Goal: Task Accomplishment & Management: Use online tool/utility

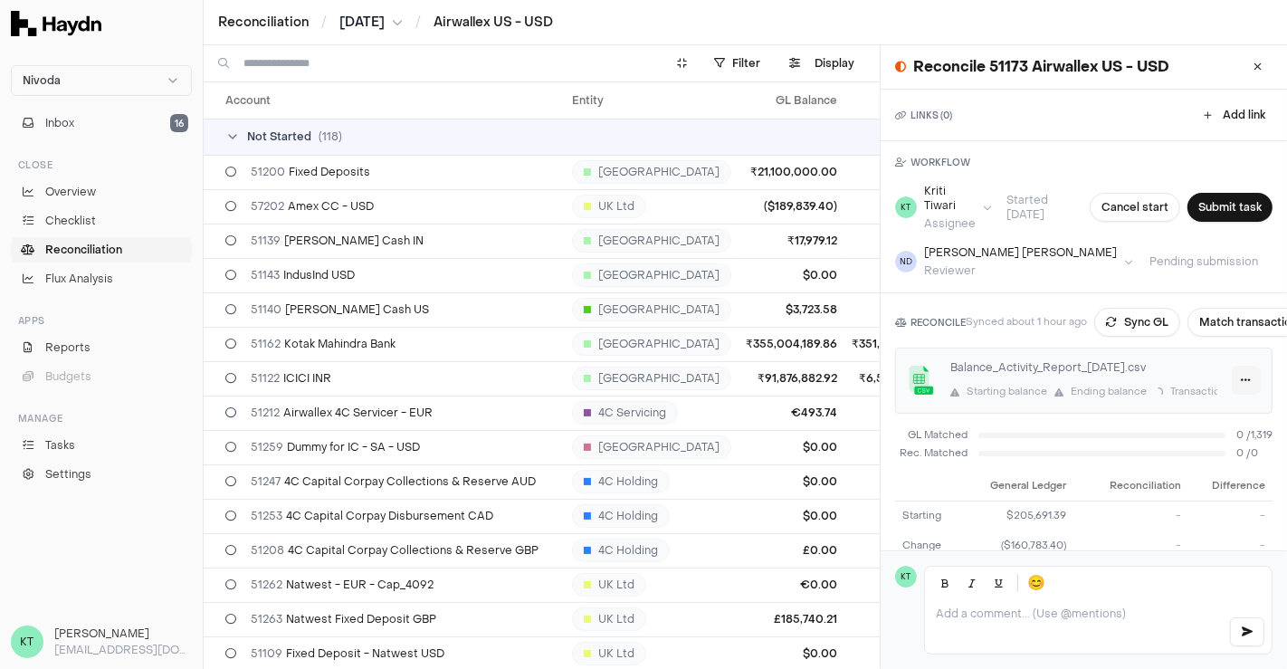
scroll to position [124, 0]
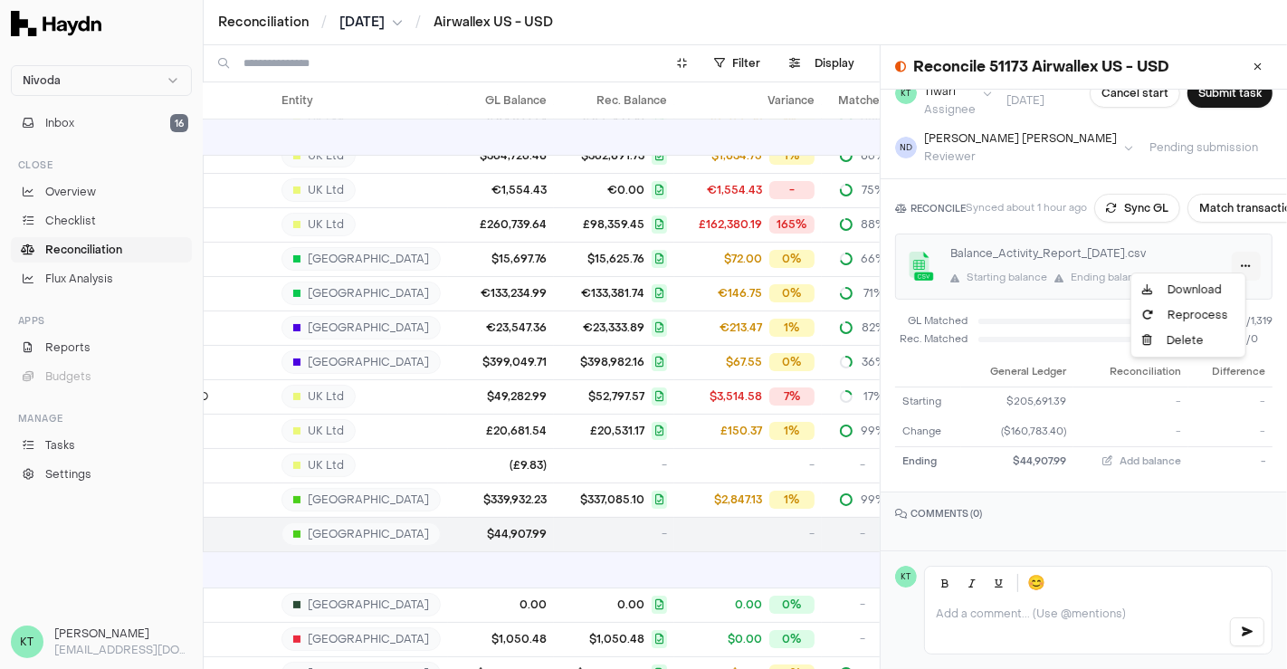
click at [1218, 254] on html "Nivoda Inbox 16 Close Overview Checklist Reconciliation Flux Analysis Apps Repo…" at bounding box center [643, 334] width 1287 height 669
click at [1179, 323] on div "Reprocess" at bounding box center [1188, 314] width 107 height 25
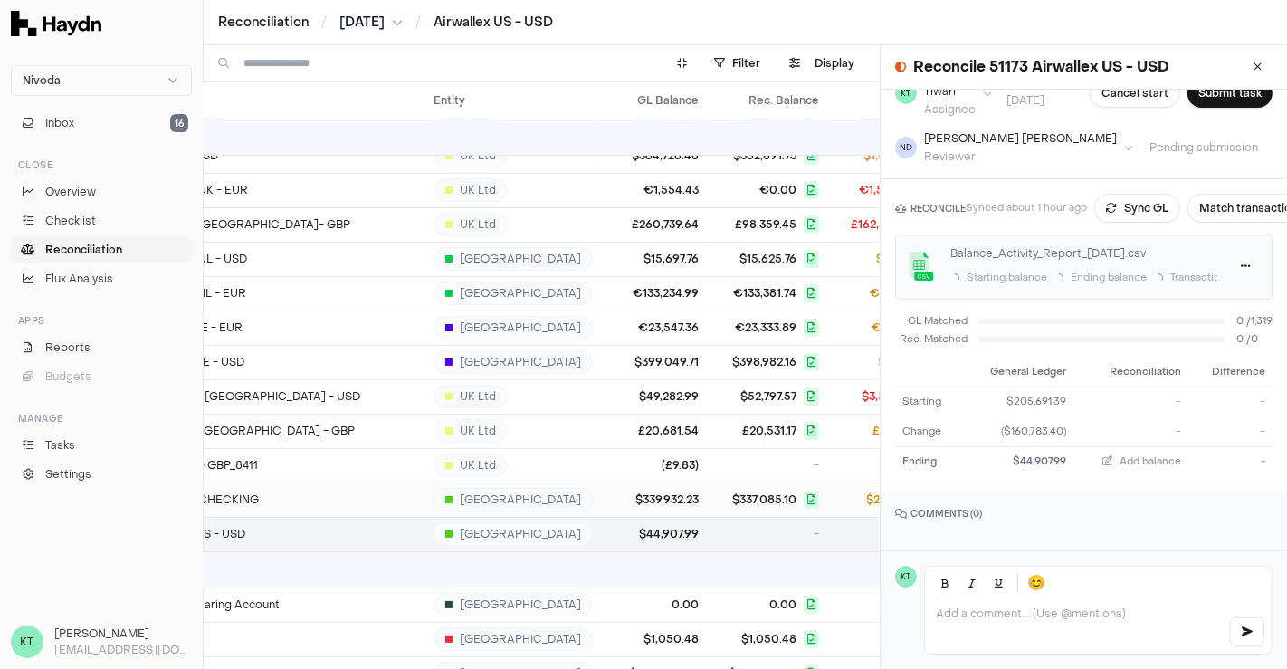
scroll to position [4076, 131]
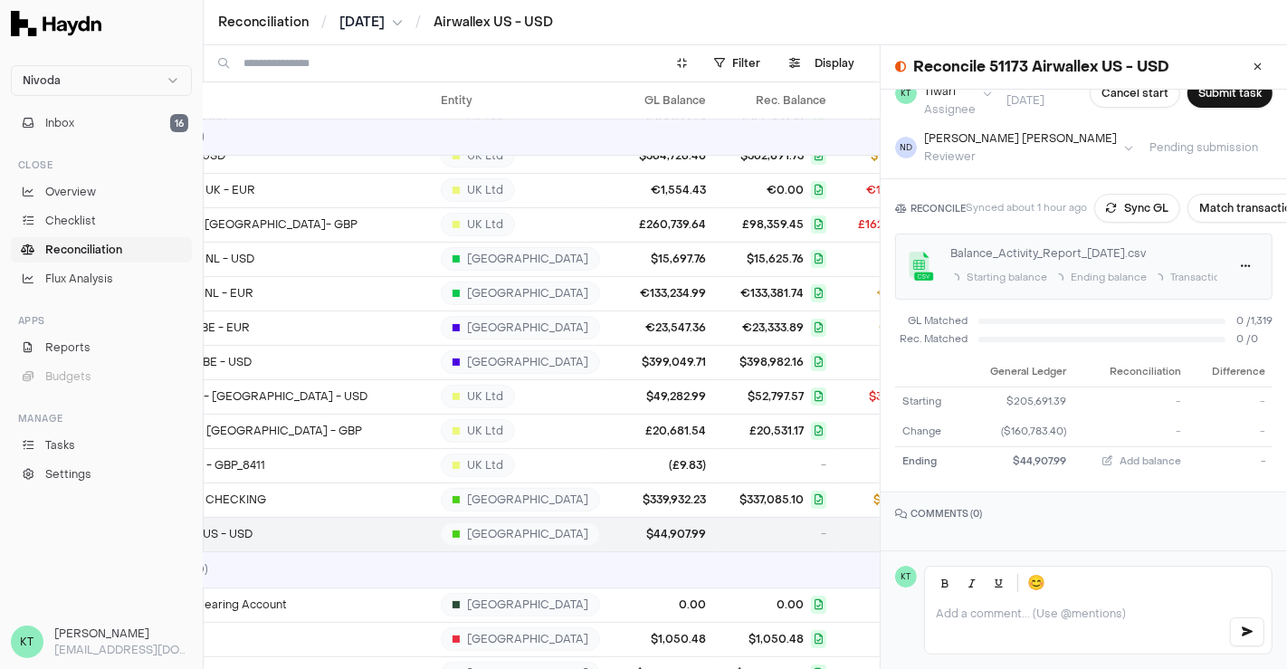
click at [395, 23] on button "[DATE]" at bounding box center [370, 23] width 63 height 18
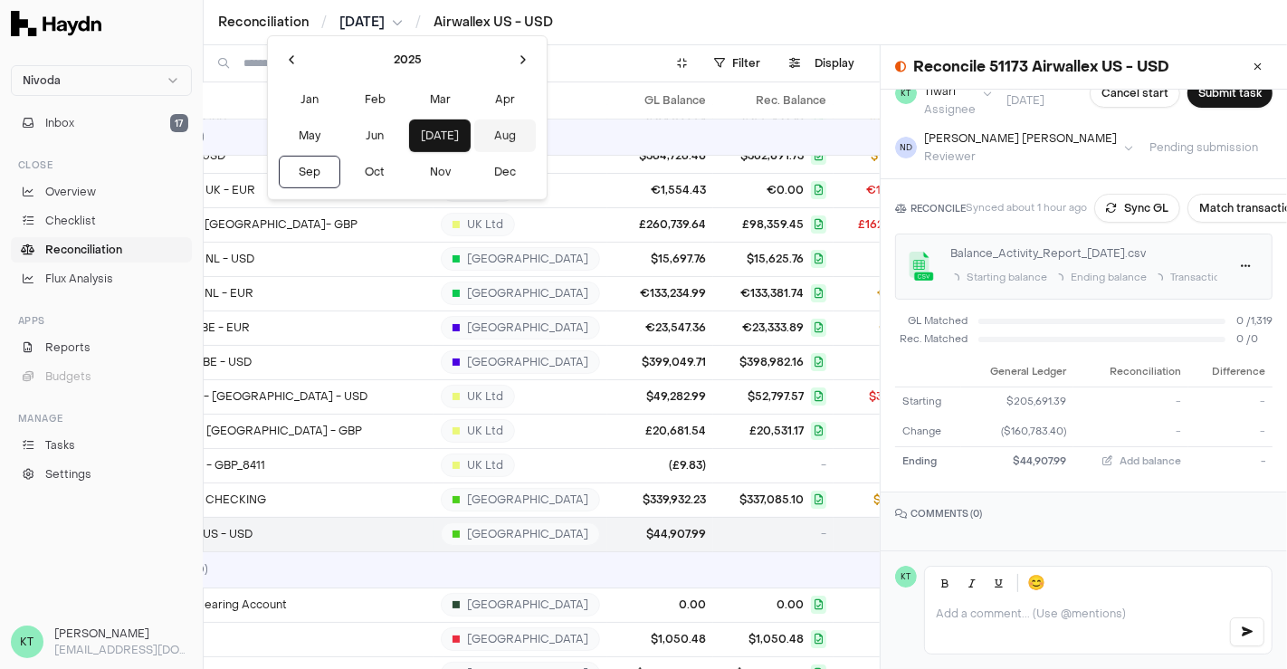
click at [474, 138] on button "Aug" at bounding box center [505, 135] width 62 height 33
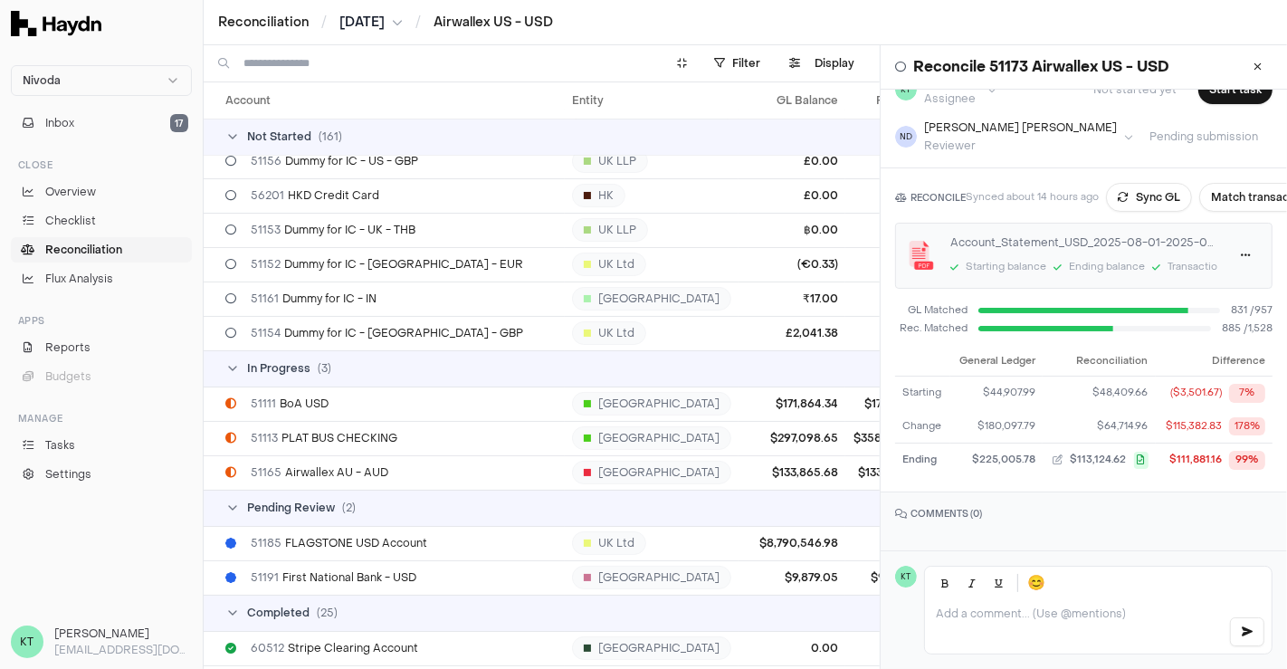
scroll to position [5301, 0]
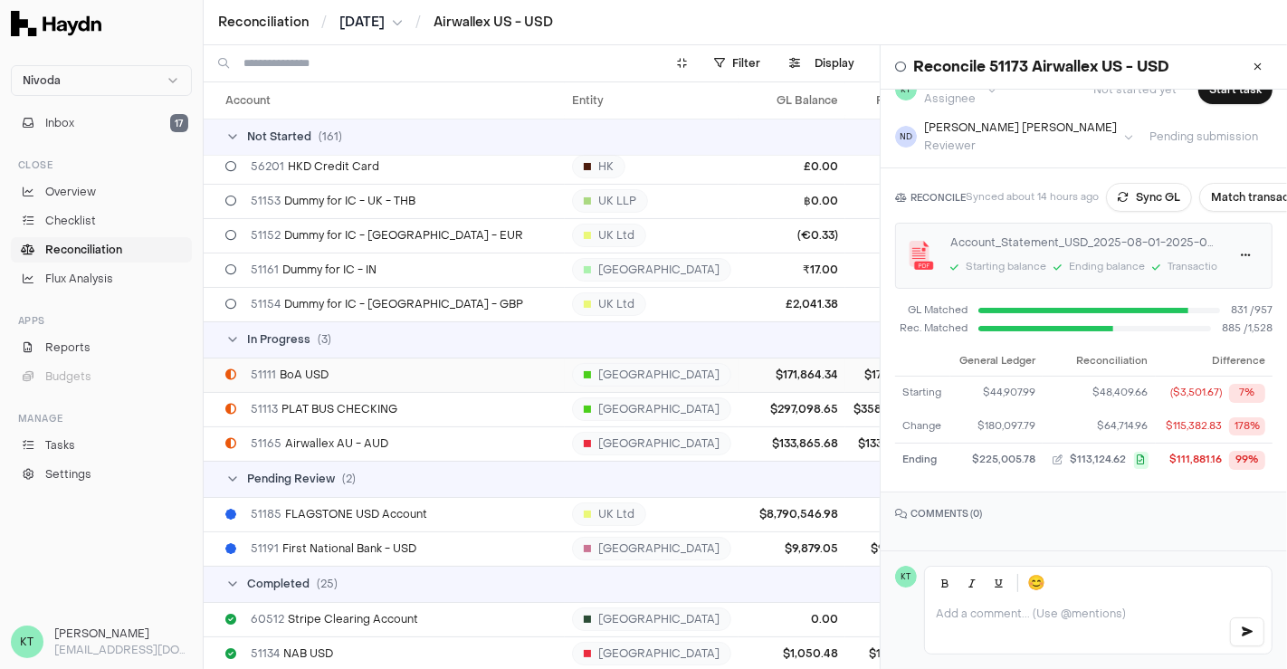
click at [382, 378] on div "51111 BoA USD" at bounding box center [391, 374] width 332 height 14
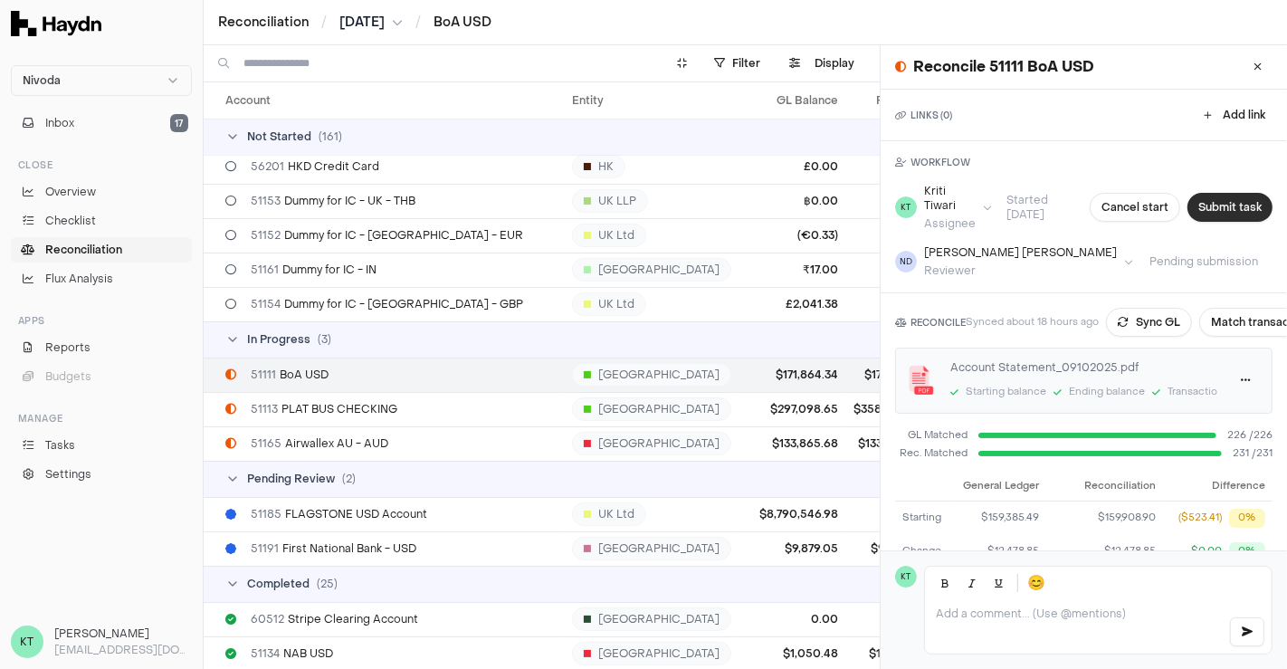
click at [1236, 197] on button "Submit task" at bounding box center [1229, 207] width 85 height 29
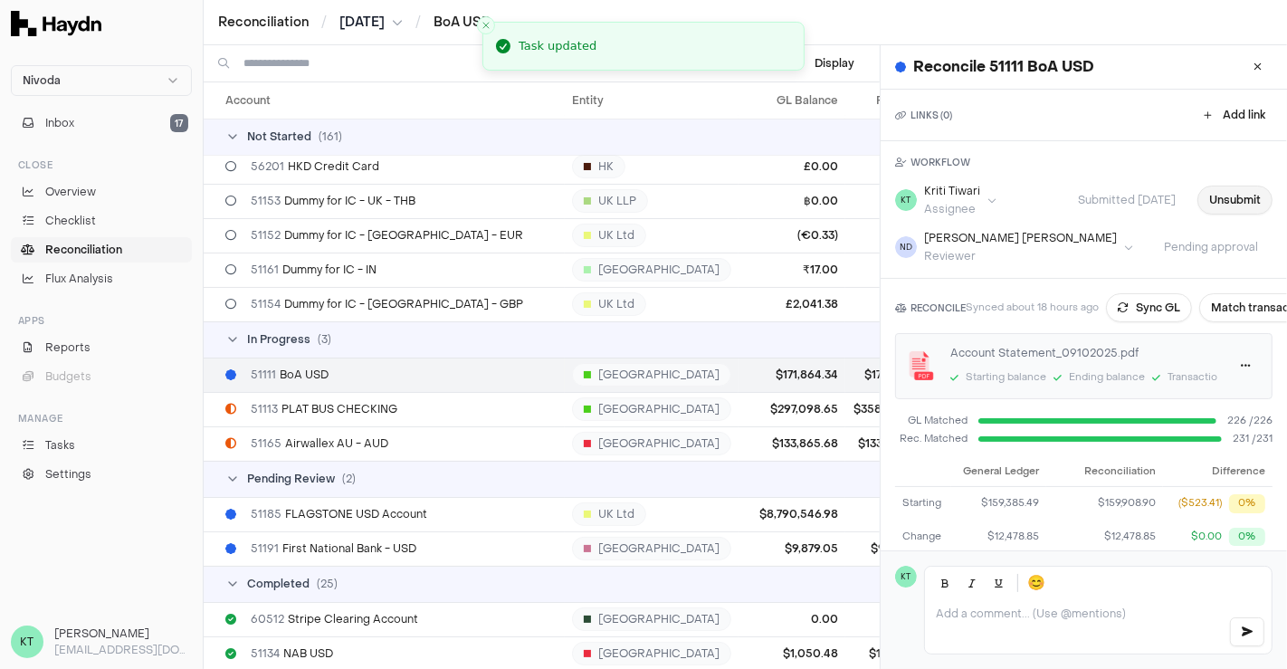
click at [1225, 205] on button "Unsubmit" at bounding box center [1234, 200] width 75 height 29
